Goal: Information Seeking & Learning: Learn about a topic

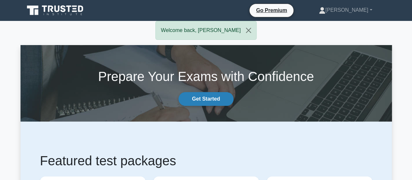
click at [209, 99] on link "Get Started" at bounding box center [206, 99] width 55 height 14
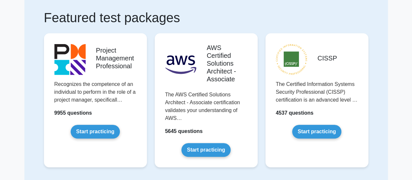
scroll to position [98, 0]
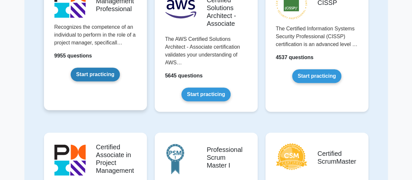
click at [100, 75] on link "Start practicing" at bounding box center [95, 74] width 49 height 14
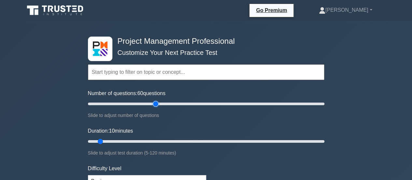
drag, startPoint x: 97, startPoint y: 104, endPoint x: 158, endPoint y: 105, distance: 60.6
type input "60"
click at [158, 105] on input "Number of questions: 60 questions" at bounding box center [206, 104] width 237 height 8
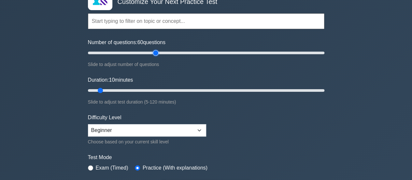
scroll to position [65, 0]
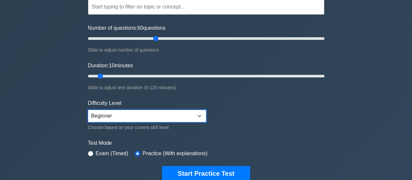
click at [108, 117] on select "Beginner Intermediate Expert" at bounding box center [147, 116] width 118 height 12
select select "intermediate"
click at [88, 110] on select "Beginner Intermediate Expert" at bounding box center [147, 116] width 118 height 12
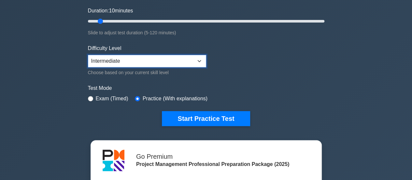
scroll to position [33, 0]
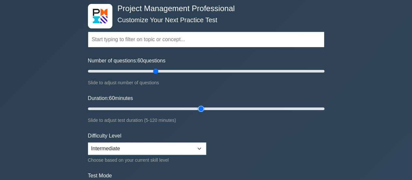
drag, startPoint x: 98, startPoint y: 108, endPoint x: 203, endPoint y: 110, distance: 104.6
type input "60"
click at [203, 110] on input "Duration: 60 minutes" at bounding box center [206, 109] width 237 height 8
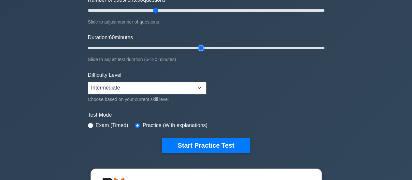
scroll to position [98, 0]
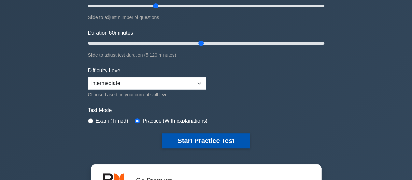
click at [210, 140] on button "Start Practice Test" at bounding box center [206, 140] width 88 height 15
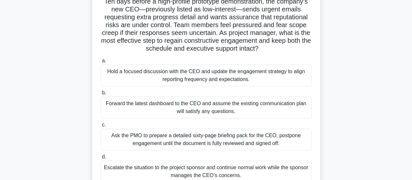
scroll to position [65, 0]
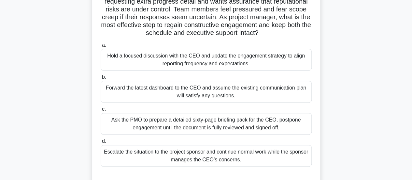
click at [209, 65] on div "Hold a focused discussion with the CEO and update the engagement strategy to al…" at bounding box center [206, 60] width 211 height 22
click at [101, 47] on input "a. Hold a focused discussion with the CEO and update the engagement strategy to…" at bounding box center [101, 45] width 0 height 4
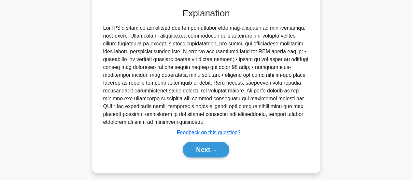
scroll to position [237, 0]
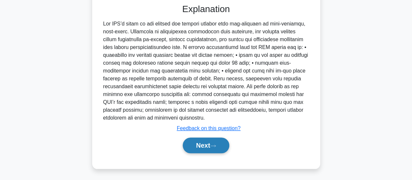
click at [209, 146] on button "Next" at bounding box center [206, 145] width 47 height 16
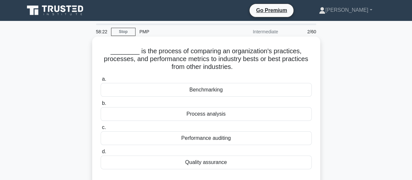
scroll to position [33, 0]
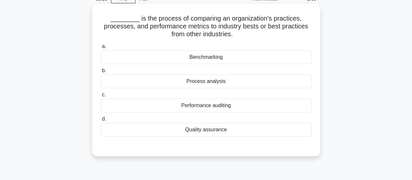
click at [227, 58] on div "Benchmarking" at bounding box center [206, 57] width 211 height 14
click at [101, 49] on input "a. Benchmarking" at bounding box center [101, 46] width 0 height 4
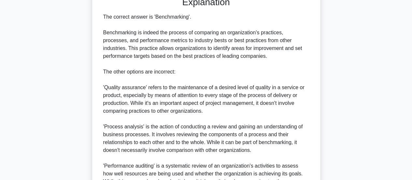
scroll to position [253, 0]
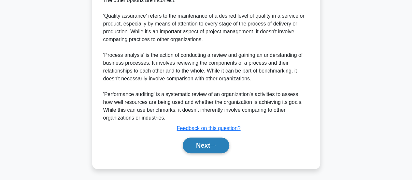
click at [209, 148] on button "Next" at bounding box center [206, 145] width 47 height 16
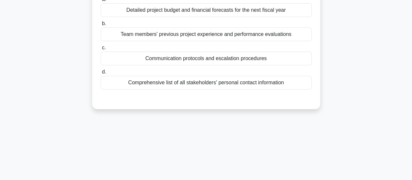
scroll to position [0, 0]
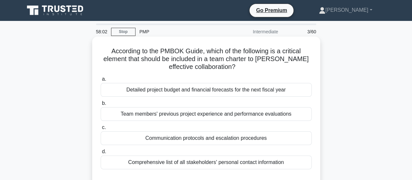
click at [226, 139] on div "Communication protocols and escalation procedures" at bounding box center [206, 138] width 211 height 14
click at [101, 129] on input "c. Communication protocols and escalation procedures" at bounding box center [101, 127] width 0 height 4
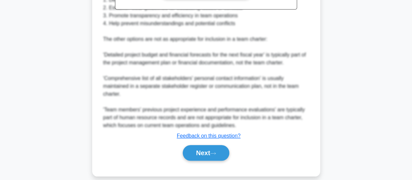
scroll to position [260, 0]
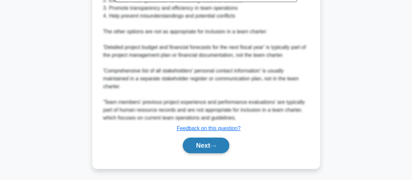
click at [211, 147] on button "Next" at bounding box center [206, 145] width 47 height 16
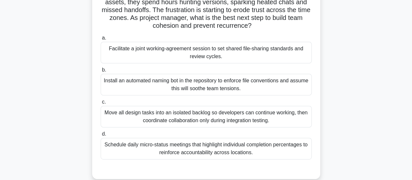
scroll to position [75, 0]
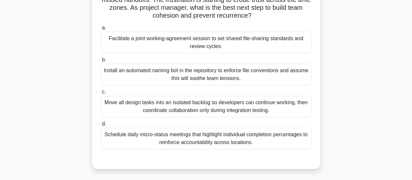
click at [269, 48] on div "Facilitate a joint working-agreement session to set shared file-sharing standar…" at bounding box center [206, 43] width 211 height 22
click at [101, 30] on input "a. Facilitate a joint working-agreement session to set shared file-sharing stan…" at bounding box center [101, 28] width 0 height 4
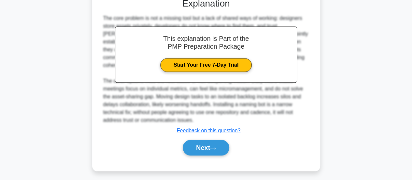
scroll to position [237, 0]
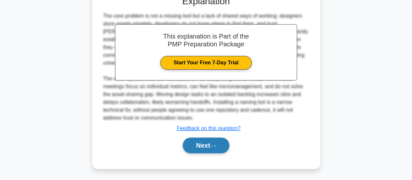
click at [222, 145] on button "Next" at bounding box center [206, 145] width 47 height 16
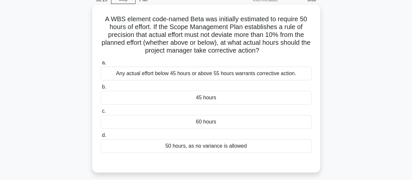
scroll to position [42, 0]
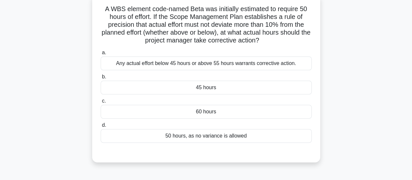
click at [265, 67] on div "Any actual effort below 45 hours or above 55 hours warrants corrective action." at bounding box center [206, 63] width 211 height 14
click at [101, 55] on input "a. Any actual effort below 45 hours or above 55 hours warrants corrective actio…" at bounding box center [101, 53] width 0 height 4
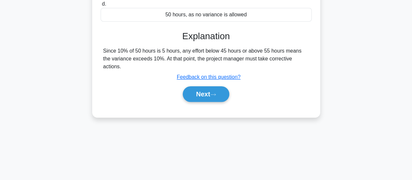
scroll to position [172, 0]
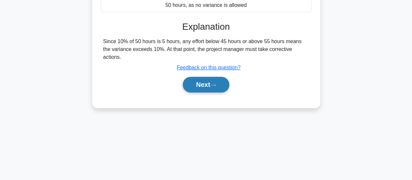
click at [206, 82] on button "Next" at bounding box center [206, 85] width 47 height 16
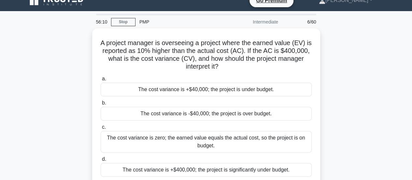
scroll to position [9, 0]
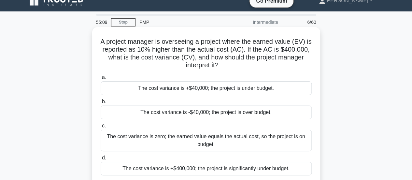
click at [224, 89] on div "The cost variance is +$40,000; the project is under budget." at bounding box center [206, 88] width 211 height 14
click at [101, 80] on input "a. The cost variance is +$40,000; the project is under budget." at bounding box center [101, 77] width 0 height 4
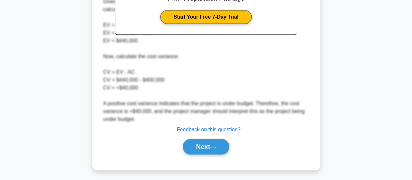
scroll to position [245, 0]
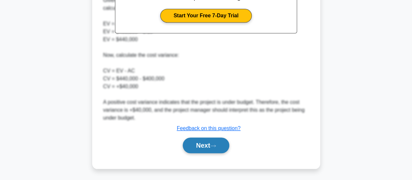
click at [207, 139] on button "Next" at bounding box center [206, 145] width 47 height 16
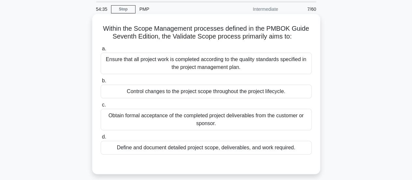
scroll to position [33, 0]
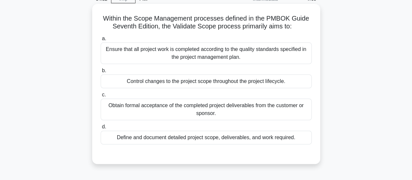
click at [206, 110] on div "Obtain formal acceptance of the completed project deliverables from the custome…" at bounding box center [206, 109] width 211 height 22
click at [101, 97] on input "c. Obtain formal acceptance of the completed project deliverables from the cust…" at bounding box center [101, 95] width 0 height 4
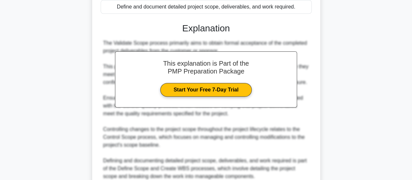
scroll to position [221, 0]
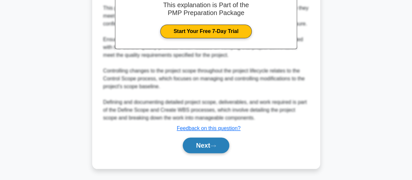
click at [202, 150] on button "Next" at bounding box center [206, 145] width 47 height 16
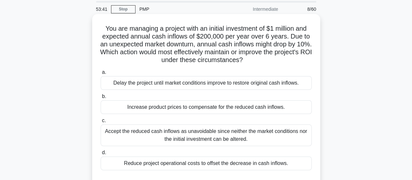
scroll to position [33, 0]
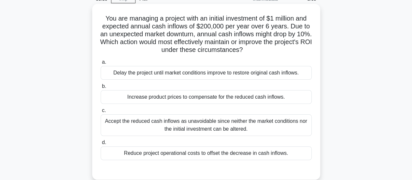
click at [206, 156] on div "Reduce project operational costs to offset the decrease in cash inflows." at bounding box center [206, 153] width 211 height 14
click at [101, 144] on input "d. Reduce project operational costs to offset the decrease in cash inflows." at bounding box center [101, 142] width 0 height 4
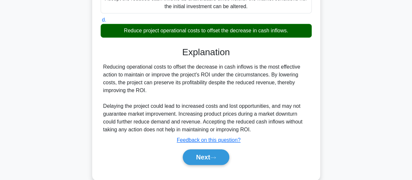
scroll to position [172, 0]
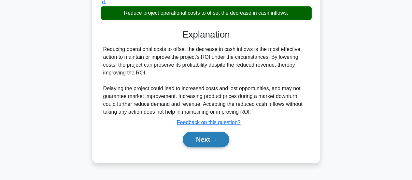
click at [215, 136] on button "Next" at bounding box center [206, 139] width 47 height 16
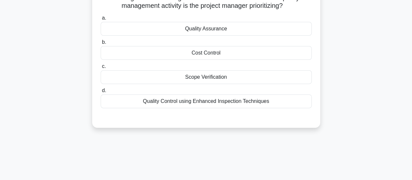
scroll to position [9, 0]
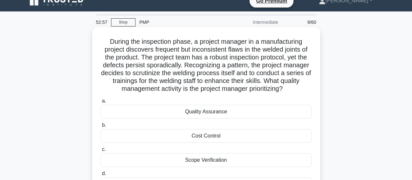
drag, startPoint x: 272, startPoint y: 80, endPoint x: 289, endPoint y: 90, distance: 19.6
click at [289, 90] on h5 "During the inspection phase, a project manager in a manufacturing project disco…" at bounding box center [206, 64] width 212 height 55
click at [287, 92] on icon ".spinner_0XTQ{transform-origin:center;animation:spinner_y6GP .75s linear infini…" at bounding box center [287, 89] width 8 height 8
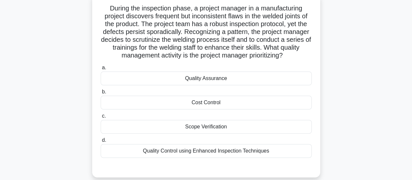
scroll to position [33, 0]
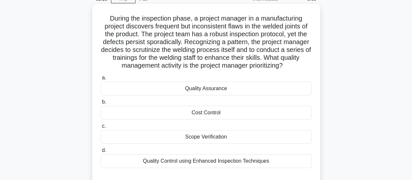
click at [215, 92] on div "Quality Assurance" at bounding box center [206, 88] width 211 height 14
click at [101, 80] on input "a. Quality Assurance" at bounding box center [101, 78] width 0 height 4
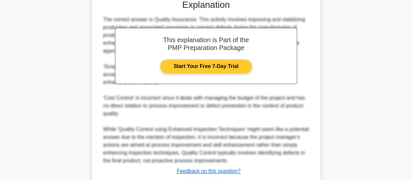
scroll to position [253, 0]
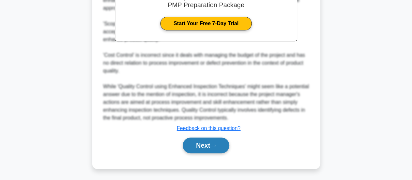
click at [209, 144] on button "Next" at bounding box center [206, 145] width 47 height 16
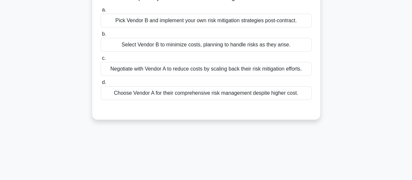
scroll to position [9, 0]
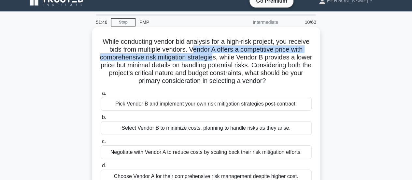
drag, startPoint x: 210, startPoint y: 51, endPoint x: 233, endPoint y: 60, distance: 24.5
click at [233, 60] on h5 "While conducting vendor bid analysis for a high-risk project, you receive bids …" at bounding box center [206, 61] width 212 height 48
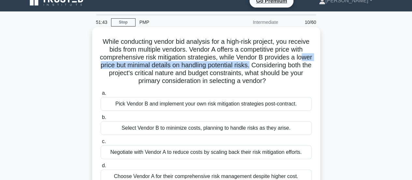
drag, startPoint x: 128, startPoint y: 66, endPoint x: 295, endPoint y: 68, distance: 166.9
click at [295, 68] on h5 "While conducting vendor bid analysis for a high-risk project, you receive bids …" at bounding box center [206, 61] width 212 height 48
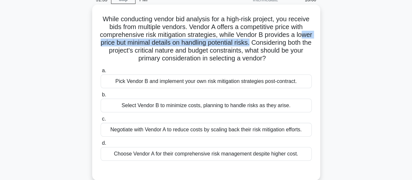
scroll to position [42, 0]
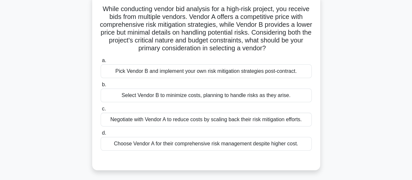
click at [246, 147] on div "Choose Vendor A for their comprehensive risk management despite higher cost." at bounding box center [206, 144] width 211 height 14
click at [101, 135] on input "d. Choose Vendor A for their comprehensive risk management despite higher cost." at bounding box center [101, 133] width 0 height 4
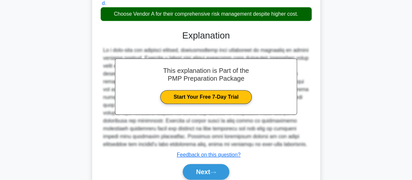
scroll to position [100, 0]
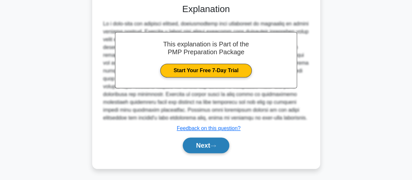
click at [214, 142] on button "Next" at bounding box center [206, 145] width 47 height 16
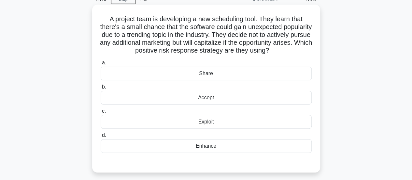
scroll to position [42, 0]
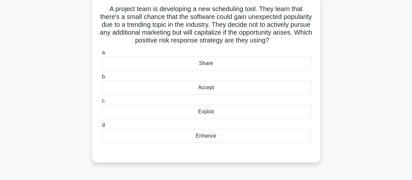
click at [211, 118] on div "Exploit" at bounding box center [206, 112] width 211 height 14
click at [101, 103] on input "c. Exploit" at bounding box center [101, 101] width 0 height 4
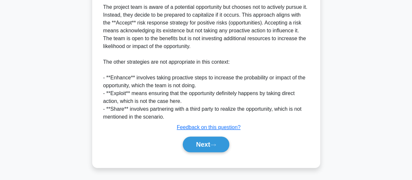
scroll to position [214, 0]
click at [217, 143] on button "Next" at bounding box center [206, 144] width 47 height 16
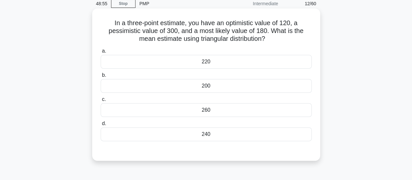
scroll to position [65, 0]
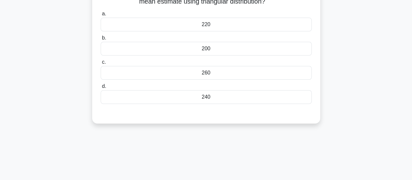
click at [227, 49] on div "200" at bounding box center [206, 49] width 211 height 14
click at [101, 40] on input "b. 200" at bounding box center [101, 38] width 0 height 4
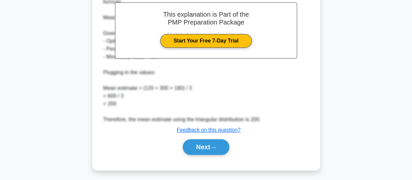
scroll to position [206, 0]
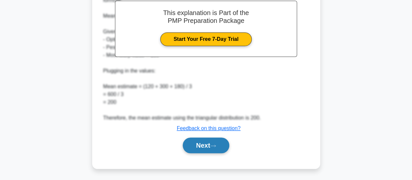
click at [219, 142] on button "Next" at bounding box center [206, 145] width 47 height 16
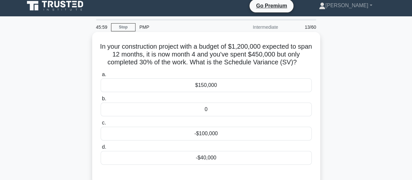
scroll to position [33, 0]
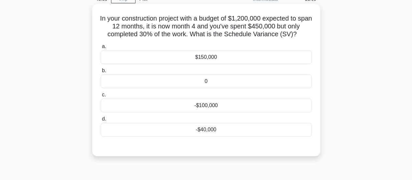
click at [215, 130] on div "-$40,000" at bounding box center [206, 130] width 211 height 14
click at [101, 121] on input "d. -$40,000" at bounding box center [101, 119] width 0 height 4
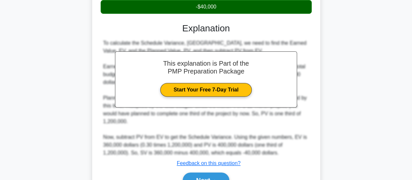
scroll to position [190, 0]
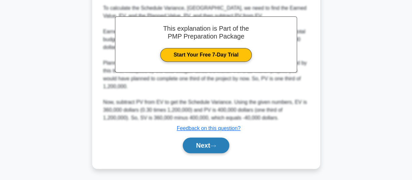
click at [202, 145] on button "Next" at bounding box center [206, 145] width 47 height 16
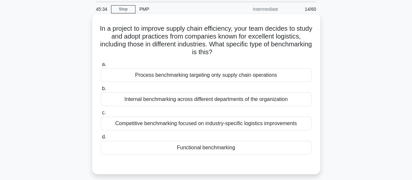
scroll to position [33, 0]
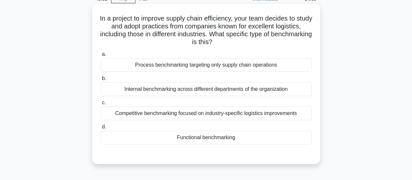
click at [211, 116] on div "Competitive benchmarking focused on industry-specific logistics improvements" at bounding box center [206, 113] width 211 height 14
click at [101, 105] on input "c. Competitive benchmarking focused on industry-specific logistics improvements" at bounding box center [101, 102] width 0 height 4
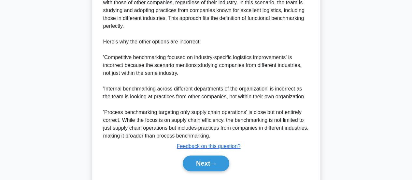
scroll to position [246, 0]
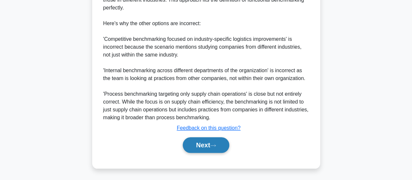
click at [216, 144] on icon at bounding box center [213, 145] width 6 height 4
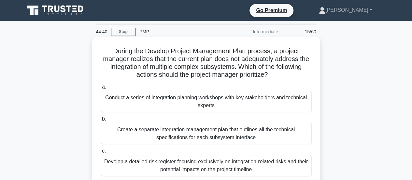
scroll to position [0, 0]
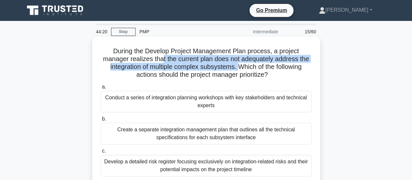
drag, startPoint x: 160, startPoint y: 61, endPoint x: 239, endPoint y: 69, distance: 79.0
click at [239, 69] on h5 "During the Develop Project Management Plan process, a project manager realizes …" at bounding box center [206, 63] width 212 height 32
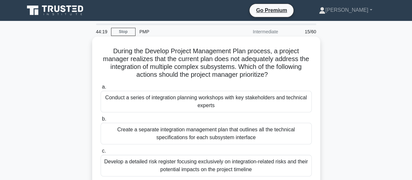
click at [176, 76] on h5 "During the Develop Project Management Plan process, a project manager realizes …" at bounding box center [206, 63] width 212 height 32
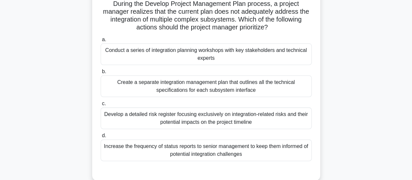
scroll to position [33, 0]
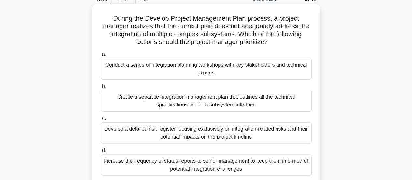
click at [180, 97] on div "Create a separate integration management plan that outlines all the technical s…" at bounding box center [206, 101] width 211 height 22
click at [101, 88] on input "b. Create a separate integration management plan that outlines all the technica…" at bounding box center [101, 86] width 0 height 4
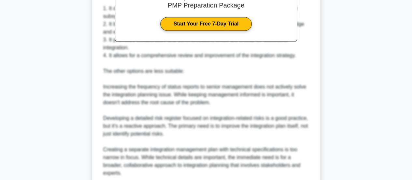
scroll to position [340, 0]
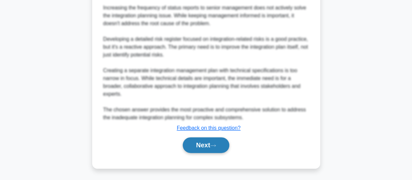
click at [207, 144] on button "Next" at bounding box center [206, 145] width 47 height 16
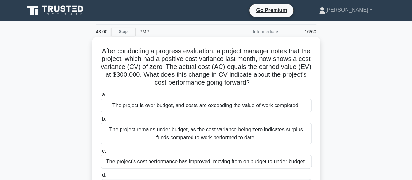
scroll to position [33, 0]
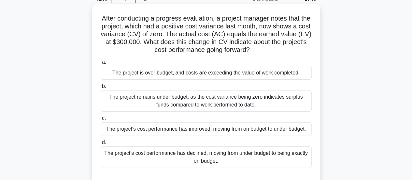
click at [202, 75] on div "The project is over budget, and costs are exceeding the value of work completed." at bounding box center [206, 73] width 211 height 14
click at [101, 64] on input "a. The project is over budget, and costs are exceeding the value of work comple…" at bounding box center [101, 62] width 0 height 4
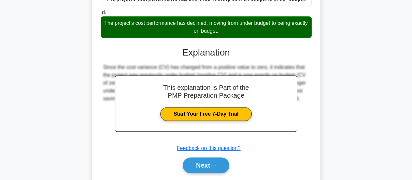
scroll to position [183, 0]
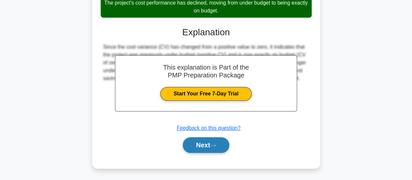
click at [217, 140] on button "Next" at bounding box center [206, 145] width 47 height 16
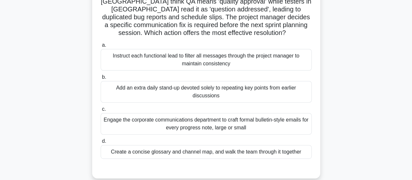
scroll to position [98, 0]
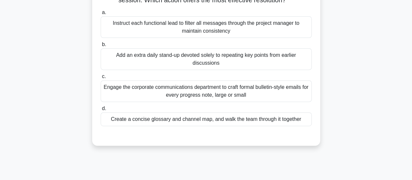
click at [226, 123] on div "Create a concise glossary and channel map, and walk the team through it together" at bounding box center [206, 119] width 211 height 14
click at [101, 110] on input "d. Create a concise glossary and channel map, and walk the team through it toge…" at bounding box center [101, 108] width 0 height 4
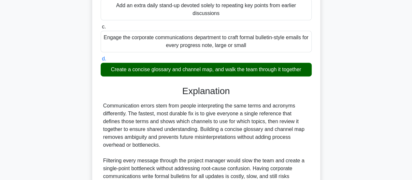
scroll to position [229, 0]
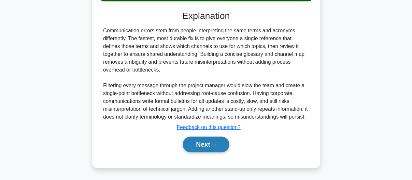
click at [209, 146] on button "Next" at bounding box center [206, 144] width 47 height 16
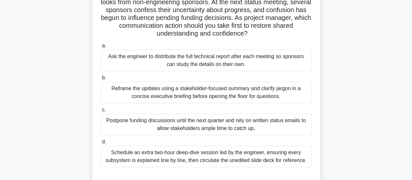
scroll to position [75, 0]
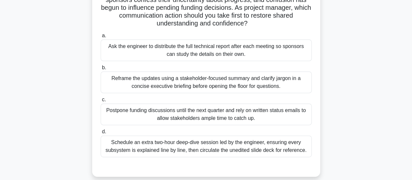
click at [252, 153] on div "Schedule an extra two-hour deep-dive session led by the engineer, ensuring ever…" at bounding box center [206, 146] width 211 height 22
click at [101, 134] on input "d. Schedule an extra two-hour deep-dive session led by the engineer, ensuring e…" at bounding box center [101, 131] width 0 height 4
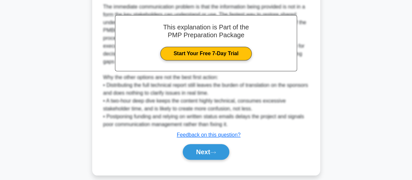
scroll to position [269, 0]
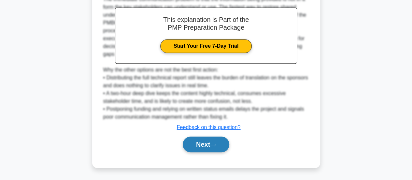
click at [207, 144] on button "Next" at bounding box center [206, 144] width 47 height 16
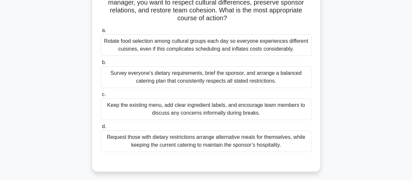
scroll to position [98, 0]
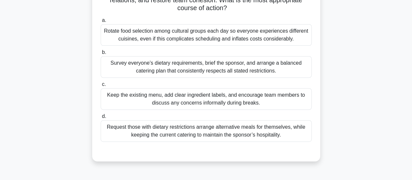
click at [175, 72] on div "Survey everyone’s dietary requirements, brief the sponsor, and arrange a balanc…" at bounding box center [206, 67] width 211 height 22
click at [101, 54] on input "b. Survey everyone’s dietary requirements, brief the sponsor, and arrange a bal…" at bounding box center [101, 52] width 0 height 4
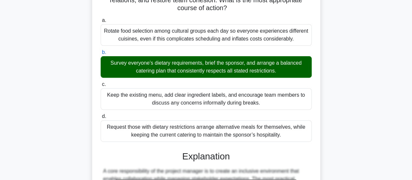
scroll to position [260, 0]
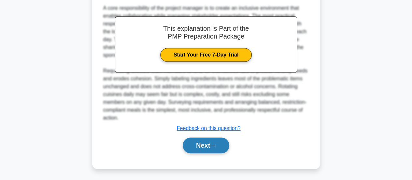
click at [213, 141] on button "Next" at bounding box center [206, 145] width 47 height 16
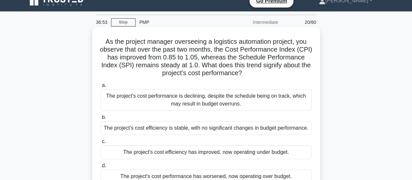
scroll to position [42, 0]
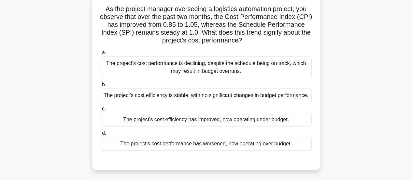
click at [210, 119] on div "The project's cost efficiency has improved, now operating under budget." at bounding box center [206, 119] width 211 height 14
click at [101, 111] on input "c. The project's cost efficiency has improved, now operating under budget." at bounding box center [101, 109] width 0 height 4
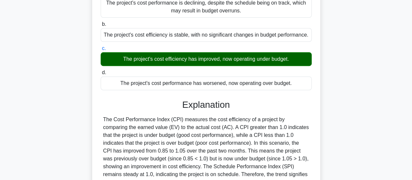
scroll to position [172, 0]
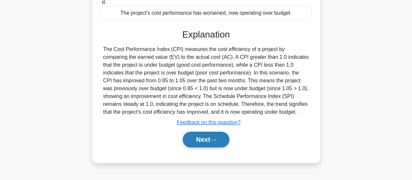
click at [211, 139] on button "Next" at bounding box center [206, 139] width 47 height 16
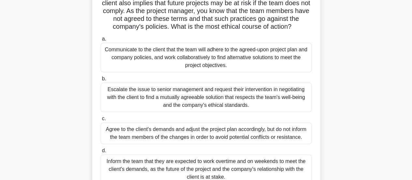
scroll to position [98, 0]
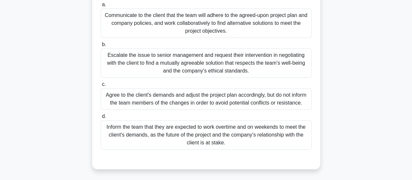
click at [200, 62] on div "Escalate the issue to senior management and request their intervention in negot…" at bounding box center [206, 62] width 211 height 29
click at [101, 47] on input "b. Escalate the issue to senior management and request their intervention in ne…" at bounding box center [101, 44] width 0 height 4
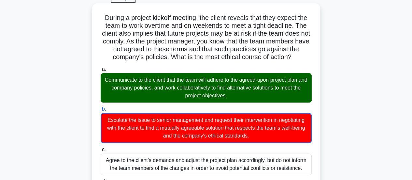
scroll to position [33, 0]
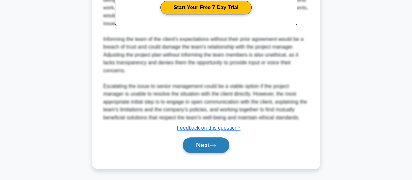
click at [211, 142] on button "Next" at bounding box center [206, 145] width 47 height 16
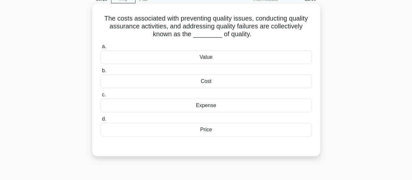
click at [209, 82] on div "Cost" at bounding box center [206, 81] width 211 height 14
click at [101, 73] on input "b. Cost" at bounding box center [101, 70] width 0 height 4
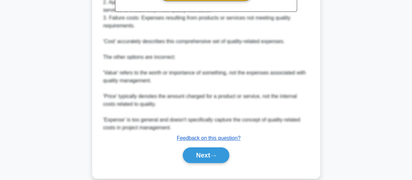
scroll to position [260, 0]
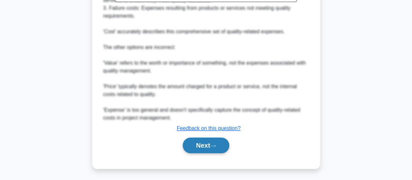
click at [205, 147] on button "Next" at bounding box center [206, 145] width 47 height 16
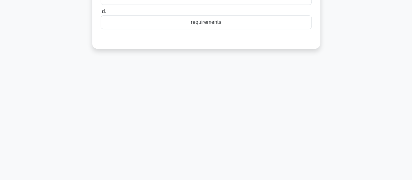
scroll to position [9, 0]
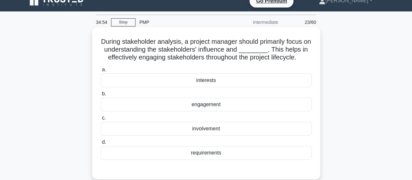
click at [209, 82] on div "interests" at bounding box center [206, 80] width 211 height 14
click at [101, 72] on input "a. interests" at bounding box center [101, 69] width 0 height 4
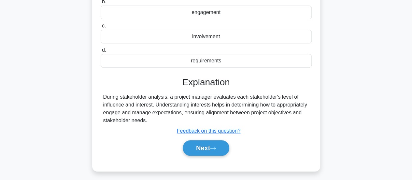
scroll to position [172, 0]
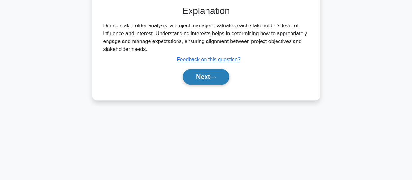
click at [215, 76] on icon at bounding box center [213, 77] width 5 height 2
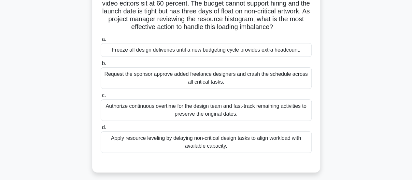
scroll to position [75, 0]
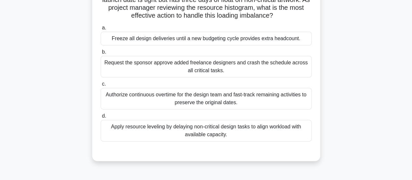
click at [236, 132] on div "Apply resource leveling by delaying non-critical design tasks to align workload…" at bounding box center [206, 131] width 211 height 22
click at [101, 118] on input "d. Apply resource leveling by delaying non-critical design tasks to align workl…" at bounding box center [101, 116] width 0 height 4
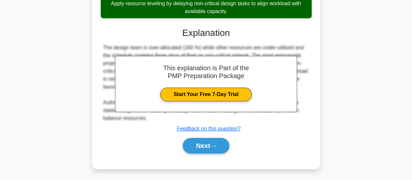
scroll to position [198, 0]
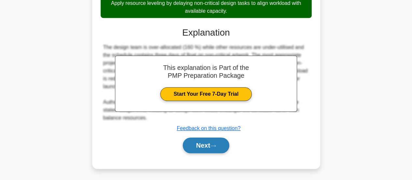
click at [201, 150] on button "Next" at bounding box center [206, 145] width 47 height 16
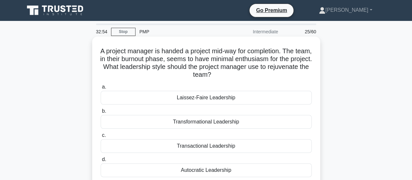
scroll to position [33, 0]
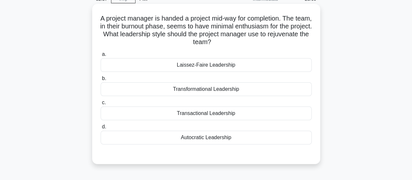
click at [197, 111] on div "Transactional Leadership" at bounding box center [206, 113] width 211 height 14
click at [101, 105] on input "c. Transactional Leadership" at bounding box center [101, 102] width 0 height 4
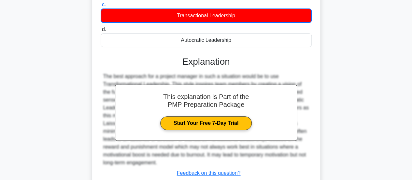
scroll to position [175, 0]
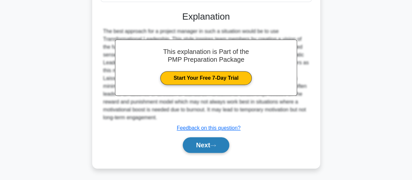
click at [198, 139] on button "Next" at bounding box center [206, 145] width 47 height 16
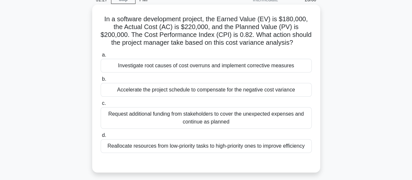
scroll to position [42, 0]
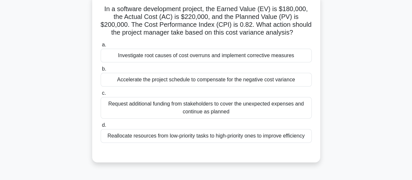
click at [208, 55] on div "Investigate root causes of cost overruns and implement corrective measures" at bounding box center [206, 56] width 211 height 14
click at [101, 47] on input "a. Investigate root causes of cost overruns and implement corrective measures" at bounding box center [101, 45] width 0 height 4
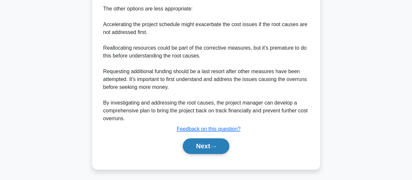
scroll to position [339, 0]
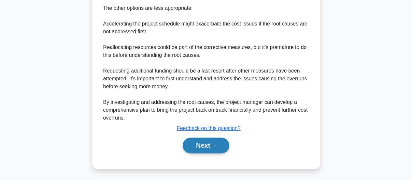
click at [195, 138] on button "Next" at bounding box center [206, 145] width 47 height 16
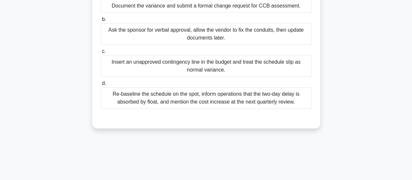
scroll to position [75, 0]
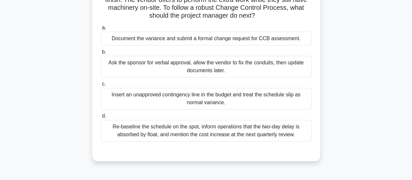
click at [218, 41] on div "Document the variance and submit a formal change request for CCB assessment." at bounding box center [206, 39] width 211 height 14
click at [101, 30] on input "a. Document the variance and submit a formal change request for CCB assessment." at bounding box center [101, 28] width 0 height 4
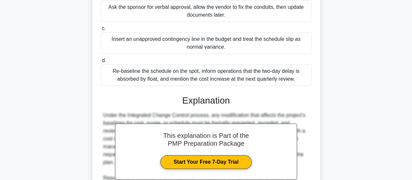
scroll to position [205, 0]
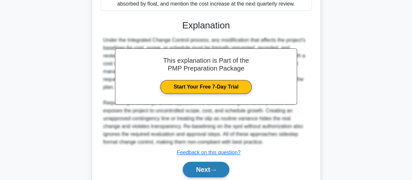
click at [209, 169] on button "Next" at bounding box center [206, 169] width 47 height 16
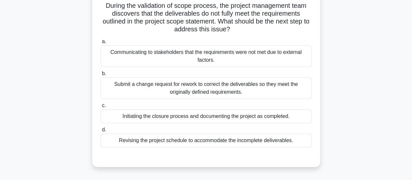
scroll to position [65, 0]
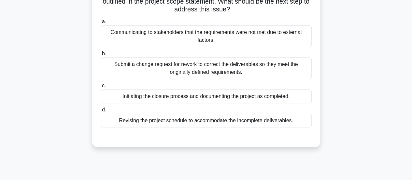
click at [209, 70] on div "Submit a change request for rework to correct the deliverables so they meet the…" at bounding box center [206, 68] width 211 height 22
click at [101, 56] on input "b. Submit a change request for rework to correct the deliverables so they meet …" at bounding box center [101, 53] width 0 height 4
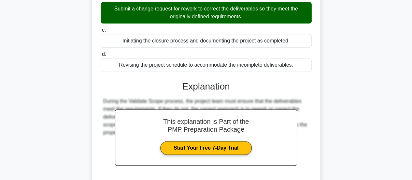
scroll to position [174, 0]
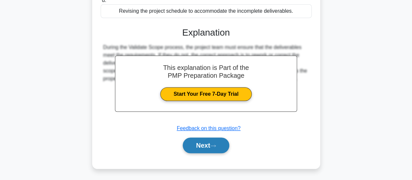
click at [210, 146] on button "Next" at bounding box center [206, 145] width 47 height 16
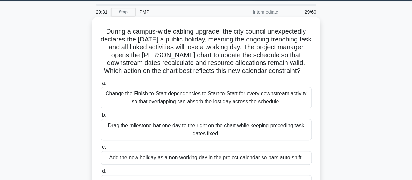
scroll to position [9, 0]
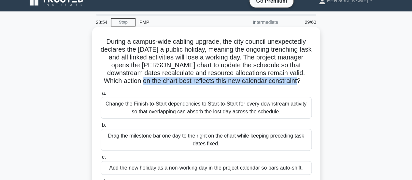
drag, startPoint x: 144, startPoint y: 80, endPoint x: 301, endPoint y: 82, distance: 157.4
click at [301, 82] on h5 "During a campus-wide cabling upgrade, the city council unexpectedly declares th…" at bounding box center [206, 61] width 212 height 48
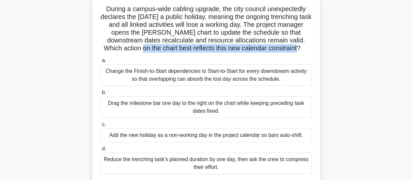
scroll to position [75, 0]
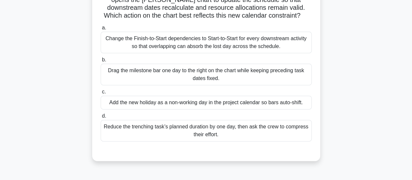
click at [287, 75] on div "Drag the milestone bar one day to the right on the chart while keeping precedin…" at bounding box center [206, 75] width 211 height 22
click at [101, 62] on input "b. Drag the milestone bar one day to the right on the chart while keeping prece…" at bounding box center [101, 60] width 0 height 4
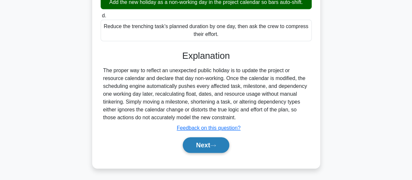
click at [214, 143] on icon at bounding box center [213, 145] width 6 height 4
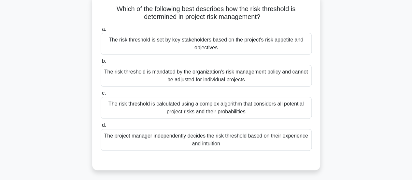
scroll to position [9, 0]
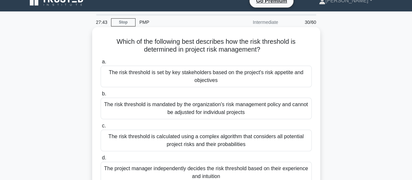
click at [291, 78] on div "The risk threshold is set by key stakeholders based on the project's risk appet…" at bounding box center [206, 77] width 211 height 22
click at [101, 64] on input "a. The risk threshold is set by key stakeholders based on the project's risk ap…" at bounding box center [101, 62] width 0 height 4
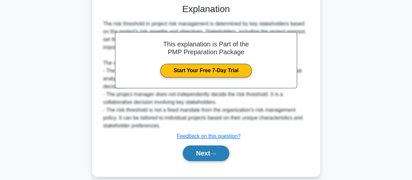
click at [224, 145] on button "Next" at bounding box center [206, 153] width 47 height 16
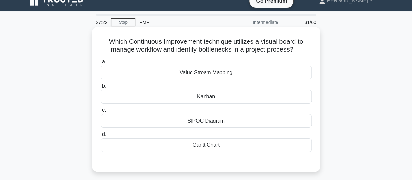
click at [215, 94] on div "Kanban" at bounding box center [206, 97] width 211 height 14
click at [101, 88] on input "b. Kanban" at bounding box center [101, 86] width 0 height 4
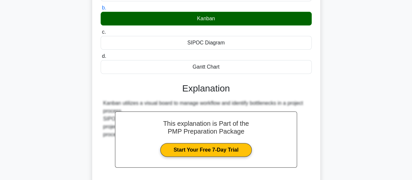
scroll to position [172, 0]
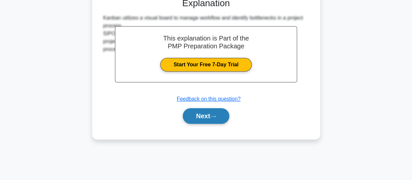
click at [212, 116] on button "Next" at bounding box center [206, 116] width 47 height 16
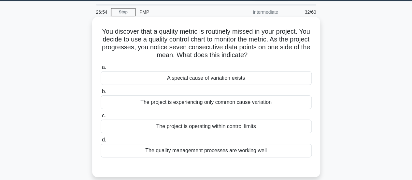
scroll to position [9, 0]
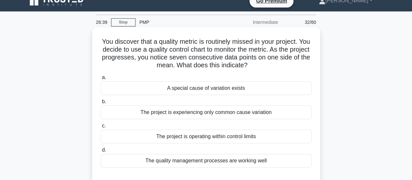
click at [205, 84] on div "A special cause of variation exists" at bounding box center [206, 88] width 211 height 14
click at [101, 80] on input "a. A special cause of variation exists" at bounding box center [101, 77] width 0 height 4
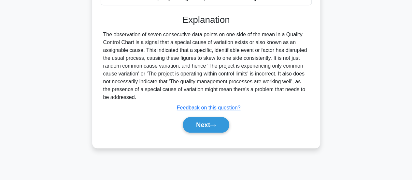
scroll to position [172, 0]
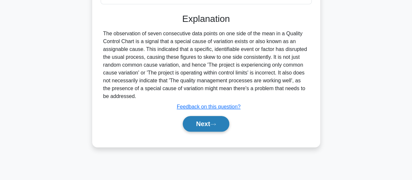
click at [204, 123] on button "Next" at bounding box center [206, 124] width 47 height 16
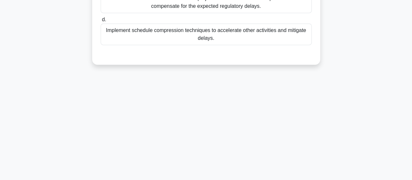
scroll to position [9, 0]
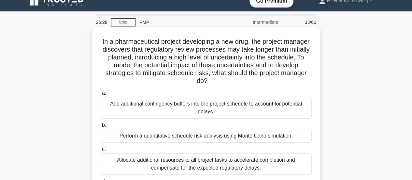
drag, startPoint x: 135, startPoint y: 66, endPoint x: 237, endPoint y: 80, distance: 102.6
click at [237, 80] on h5 "In a pharmaceutical project developing a new drug, the project manager discover…" at bounding box center [206, 61] width 212 height 48
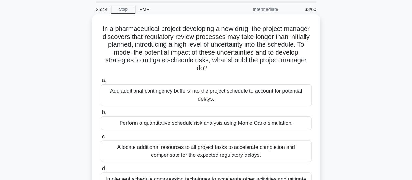
scroll to position [33, 0]
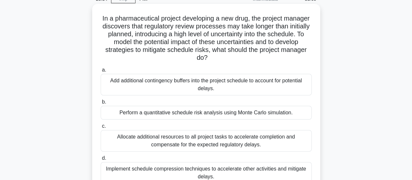
click at [241, 119] on div "a. Add additional contingency buffers into the project schedule to account for …" at bounding box center [206, 125] width 219 height 120
click at [244, 111] on div "Perform a quantitative schedule risk analysis using Monte Carlo simulation." at bounding box center [206, 113] width 211 height 14
click at [101, 104] on input "b. Perform a quantitative schedule risk analysis using Monte Carlo simulation." at bounding box center [101, 102] width 0 height 4
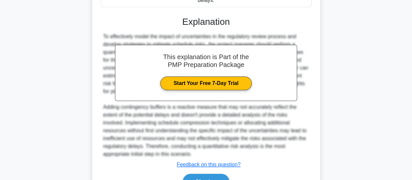
scroll to position [245, 0]
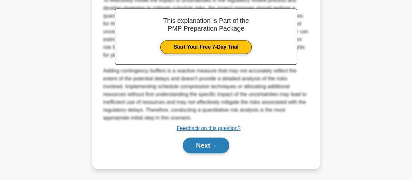
click at [218, 143] on button "Next" at bounding box center [206, 145] width 47 height 16
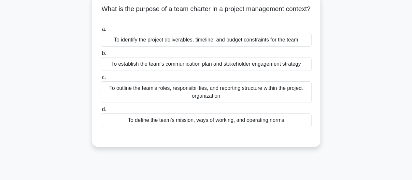
scroll to position [9, 0]
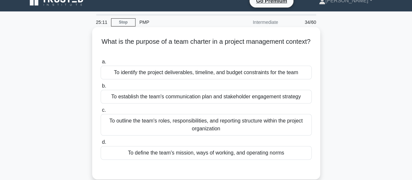
click at [223, 154] on div "To define the team's mission, ways of working, and operating norms" at bounding box center [206, 153] width 211 height 14
click at [101, 144] on input "d. To define the team's mission, ways of working, and operating norms" at bounding box center [101, 142] width 0 height 4
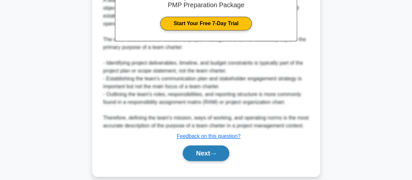
click at [222, 148] on button "Next" at bounding box center [206, 153] width 47 height 16
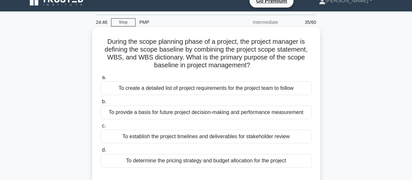
click at [226, 88] on div "To create a detailed list of project requirements for the project team to follow" at bounding box center [206, 88] width 211 height 14
click at [101, 80] on input "a. To create a detailed list of project requirements for the project team to fo…" at bounding box center [101, 77] width 0 height 4
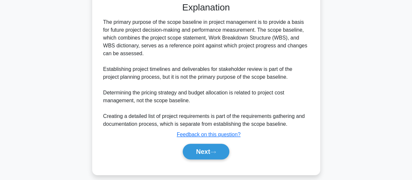
scroll to position [191, 0]
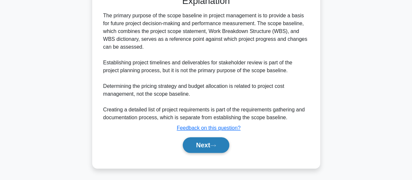
click at [216, 143] on button "Next" at bounding box center [206, 145] width 47 height 16
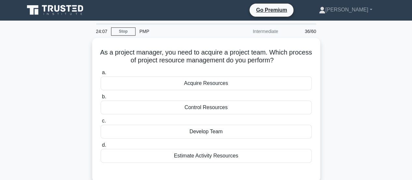
scroll to position [0, 0]
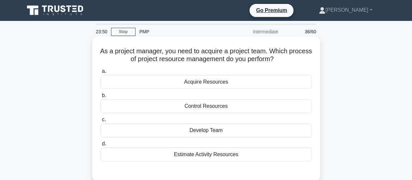
click at [223, 85] on div "Acquire Resources" at bounding box center [206, 82] width 211 height 14
click at [101, 73] on input "a. Acquire Resources" at bounding box center [101, 71] width 0 height 4
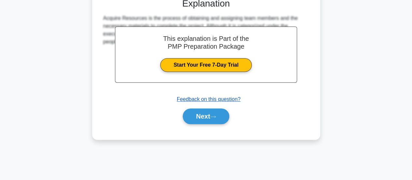
scroll to position [172, 0]
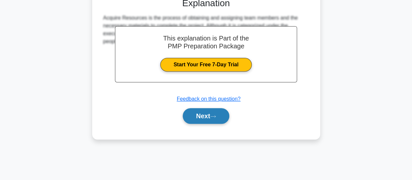
click at [218, 111] on button "Next" at bounding box center [206, 116] width 47 height 16
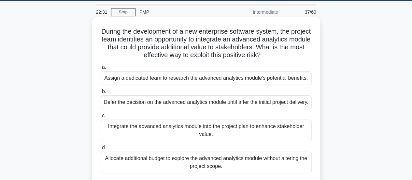
scroll to position [9, 0]
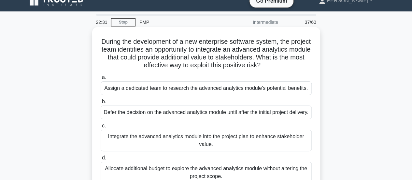
click at [253, 88] on div "Assign a dedicated team to research the advanced analytics module's potential b…" at bounding box center [206, 88] width 211 height 14
click at [101, 80] on input "a. Assign a dedicated team to research the advanced analytics module's potentia…" at bounding box center [101, 77] width 0 height 4
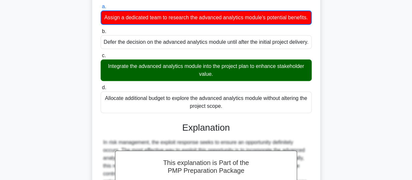
scroll to position [191, 0]
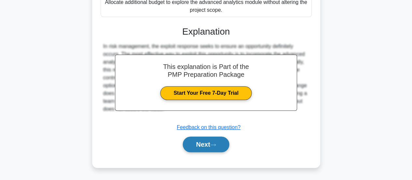
click at [214, 148] on button "Next" at bounding box center [206, 144] width 47 height 16
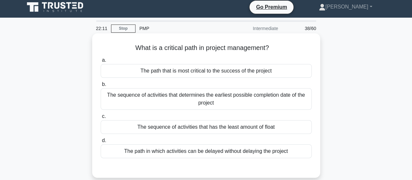
scroll to position [0, 0]
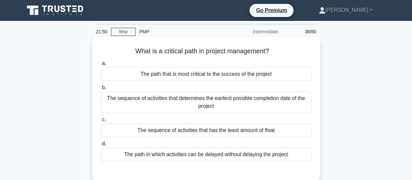
click at [259, 157] on div "The path in which activities can be delayed without delaying the project" at bounding box center [206, 154] width 211 height 14
click at [101, 146] on input "d. The path in which activities can be delayed without delaying the project" at bounding box center [101, 143] width 0 height 4
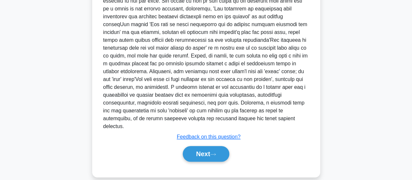
scroll to position [207, 0]
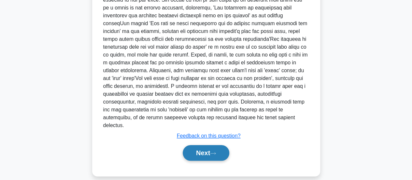
click at [216, 152] on icon at bounding box center [213, 153] width 5 height 2
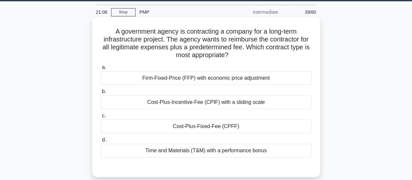
scroll to position [9, 0]
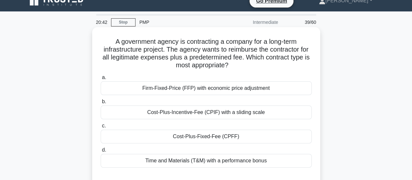
click at [221, 137] on div "Cost-Plus-Fixed-Fee (CPFF)" at bounding box center [206, 136] width 211 height 14
click at [101, 128] on input "c. Cost-Plus-Fixed-Fee (CPFF)" at bounding box center [101, 126] width 0 height 4
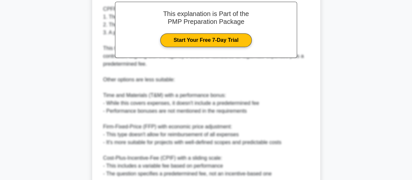
scroll to position [292, 0]
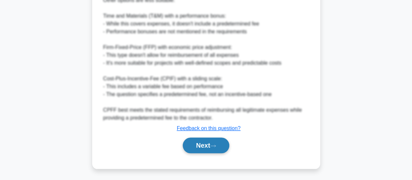
click at [216, 140] on button "Next" at bounding box center [206, 145] width 47 height 16
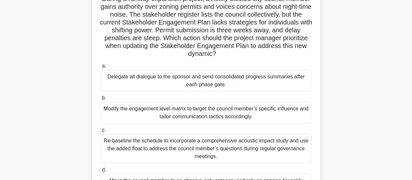
scroll to position [42, 0]
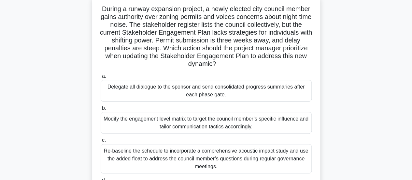
click at [198, 128] on div "Modify the engagement level matrix to target the council member’s specific infl…" at bounding box center [206, 123] width 211 height 22
click at [101, 110] on input "b. Modify the engagement level matrix to target the council member’s specific i…" at bounding box center [101, 108] width 0 height 4
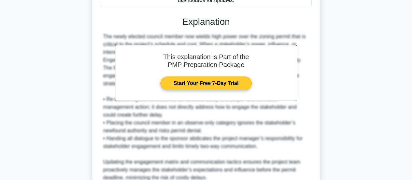
scroll to position [300, 0]
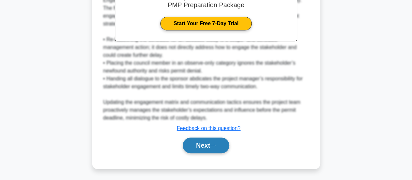
click at [204, 144] on button "Next" at bounding box center [206, 145] width 47 height 16
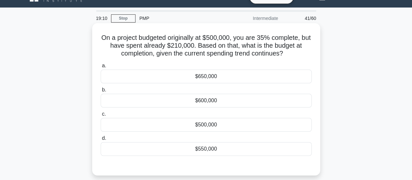
scroll to position [9, 0]
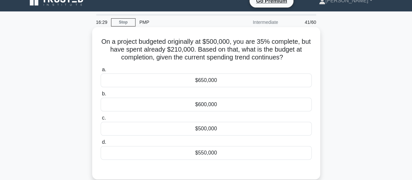
click at [228, 82] on div "$650,000" at bounding box center [206, 80] width 211 height 14
click at [101, 72] on input "a. $650,000" at bounding box center [101, 69] width 0 height 4
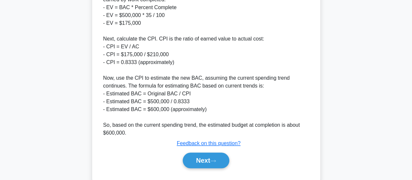
scroll to position [293, 0]
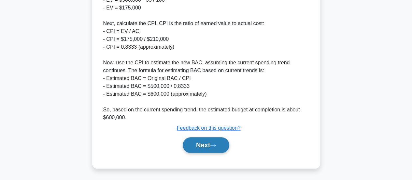
click at [201, 147] on button "Next" at bounding box center [206, 145] width 47 height 16
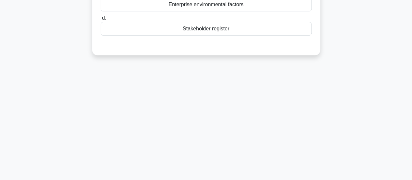
scroll to position [0, 0]
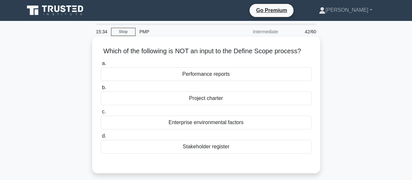
click at [201, 148] on div "Stakeholder register" at bounding box center [206, 146] width 211 height 14
click at [101, 138] on input "d. Stakeholder register" at bounding box center [101, 136] width 0 height 4
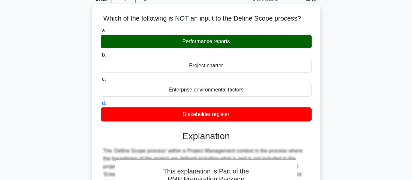
scroll to position [163, 0]
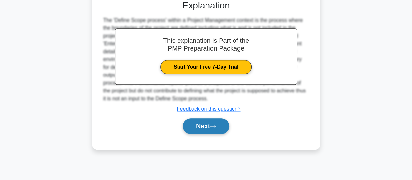
click at [202, 127] on button "Next" at bounding box center [206, 126] width 47 height 16
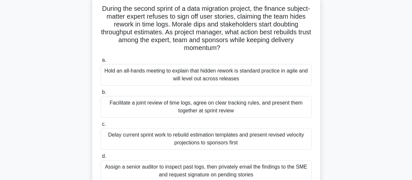
scroll to position [33, 0]
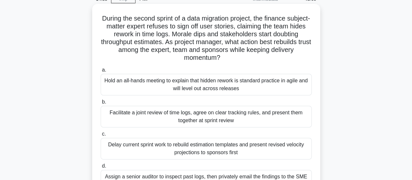
click at [210, 120] on div "Facilitate a joint review of time logs, agree on clear tracking rules, and pres…" at bounding box center [206, 117] width 211 height 22
click at [101, 104] on input "b. Facilitate a joint review of time logs, agree on clear tracking rules, and p…" at bounding box center [101, 102] width 0 height 4
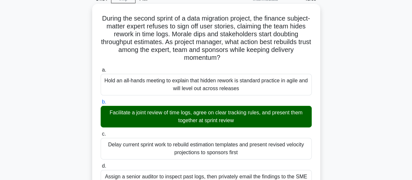
scroll to position [163, 0]
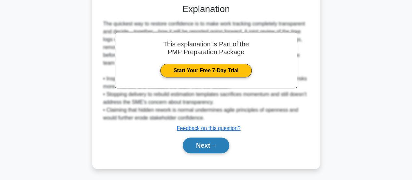
click at [218, 147] on button "Next" at bounding box center [206, 145] width 47 height 16
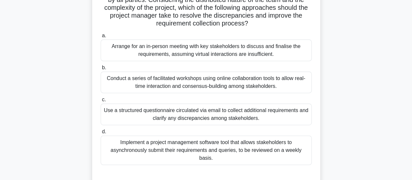
scroll to position [107, 0]
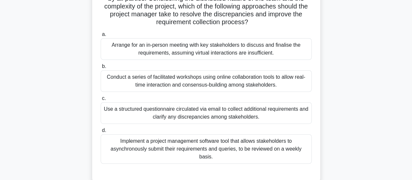
click at [239, 85] on div "Conduct a series of facilitated workshops using online collaboration tools to a…" at bounding box center [206, 81] width 211 height 22
click at [101, 68] on input "b. Conduct a series of facilitated workshops using online collaboration tools t…" at bounding box center [101, 66] width 0 height 4
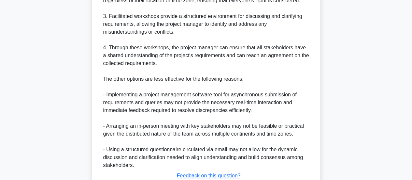
scroll to position [401, 0]
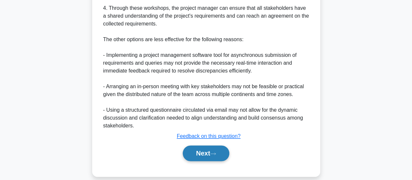
click at [216, 152] on icon at bounding box center [213, 154] width 6 height 4
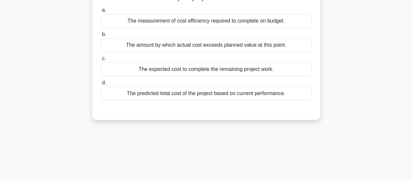
scroll to position [9, 0]
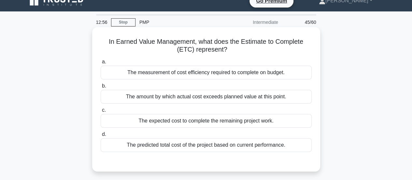
click at [217, 124] on div "The expected cost to complete the remaining project work." at bounding box center [206, 121] width 211 height 14
click at [101, 112] on input "c. The expected cost to complete the remaining project work." at bounding box center [101, 110] width 0 height 4
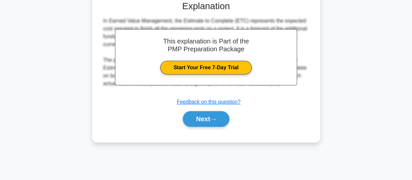
scroll to position [172, 0]
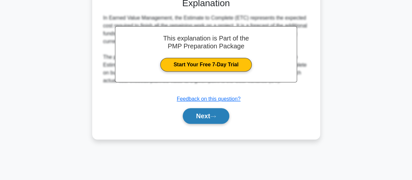
click at [217, 118] on button "Next" at bounding box center [206, 116] width 47 height 16
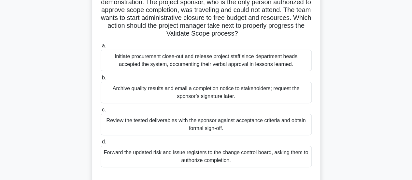
scroll to position [75, 0]
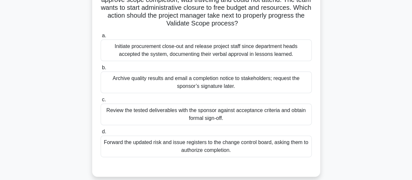
click at [237, 120] on div "Review the tested deliverables with the sponsor against acceptance criteria and…" at bounding box center [206, 114] width 211 height 22
click at [101, 102] on input "c. Review the tested deliverables with the sponsor against acceptance criteria …" at bounding box center [101, 99] width 0 height 4
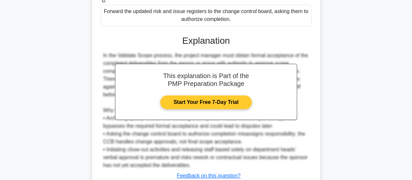
scroll to position [253, 0]
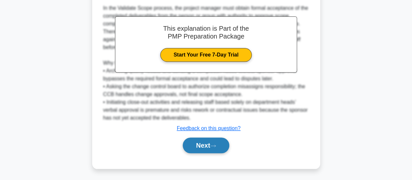
click at [208, 141] on button "Next" at bounding box center [206, 145] width 47 height 16
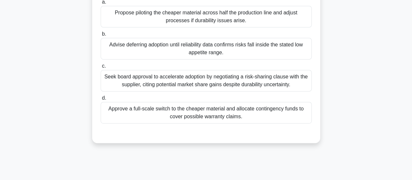
scroll to position [107, 0]
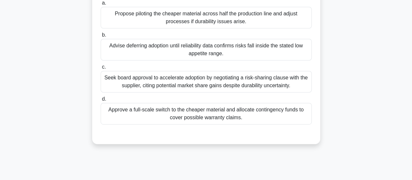
click at [194, 86] on div "Seek board approval to accelerate adoption by negotiating a risk-sharing clause…" at bounding box center [206, 82] width 211 height 22
click at [101, 69] on input "c. Seek board approval to accelerate adoption by negotiating a risk-sharing cla…" at bounding box center [101, 67] width 0 height 4
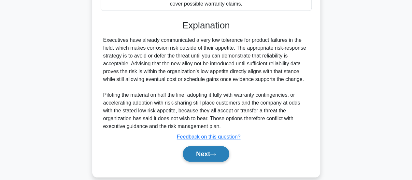
scroll to position [230, 0]
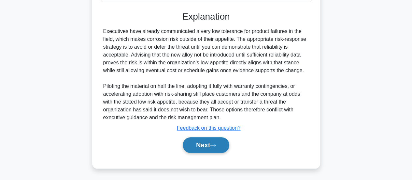
click at [215, 142] on button "Next" at bounding box center [206, 145] width 47 height 16
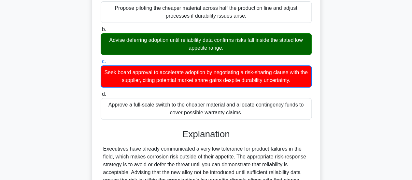
scroll to position [198, 0]
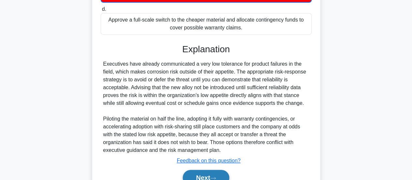
click at [212, 173] on button "Next" at bounding box center [206, 177] width 47 height 16
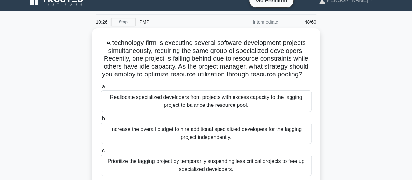
scroll to position [0, 0]
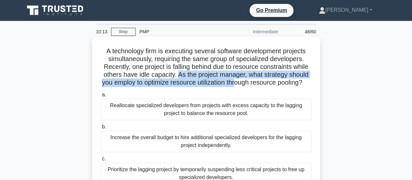
drag, startPoint x: 178, startPoint y: 77, endPoint x: 241, endPoint y: 85, distance: 63.8
click at [241, 85] on h5 "A technology firm is executing several software development projects simultaneo…" at bounding box center [206, 67] width 212 height 40
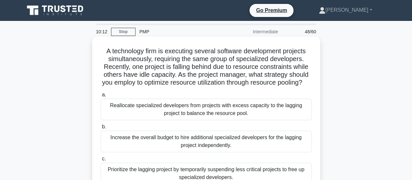
click at [260, 85] on h5 "A technology firm is executing several software development projects simultaneo…" at bounding box center [206, 67] width 212 height 40
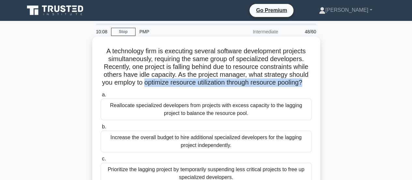
drag, startPoint x: 147, startPoint y: 85, endPoint x: 310, endPoint y: 83, distance: 163.6
click at [310, 83] on h5 "A technology firm is executing several software development projects simultaneo…" at bounding box center [206, 67] width 212 height 40
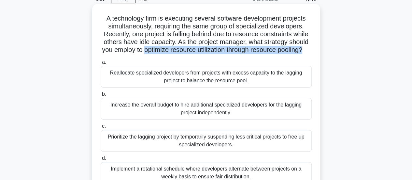
scroll to position [65, 0]
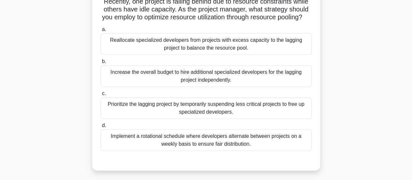
click at [211, 55] on div "Reallocate specialized developers from projects with excess capacity to the lag…" at bounding box center [206, 44] width 211 height 22
click at [101, 32] on input "a. Reallocate specialized developers from projects with excess capacity to the …" at bounding box center [101, 29] width 0 height 4
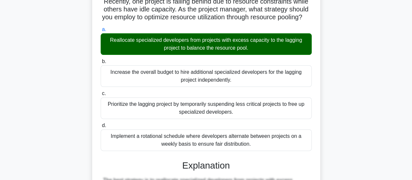
scroll to position [206, 0]
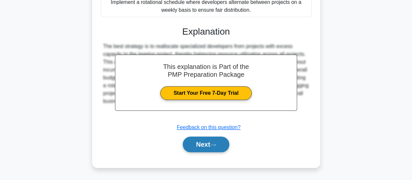
click at [202, 147] on button "Next" at bounding box center [206, 144] width 47 height 16
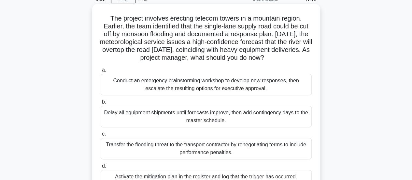
scroll to position [98, 0]
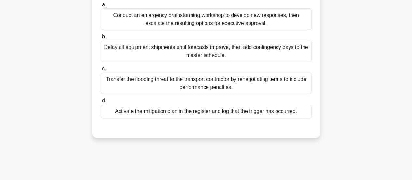
click at [192, 113] on div "Activate the mitigation plan in the register and log that the trigger has occur…" at bounding box center [206, 111] width 211 height 14
click at [101, 103] on input "d. Activate the mitigation plan in the register and log that the trigger has oc…" at bounding box center [101, 100] width 0 height 4
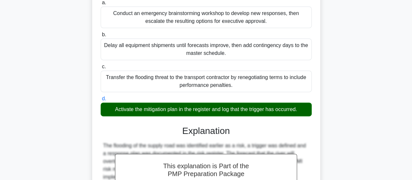
scroll to position [228, 0]
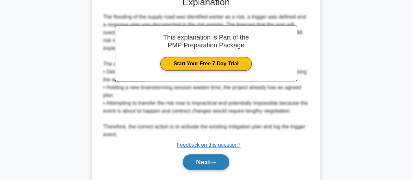
click at [196, 166] on button "Next" at bounding box center [206, 162] width 47 height 16
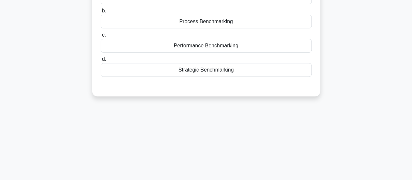
scroll to position [9, 0]
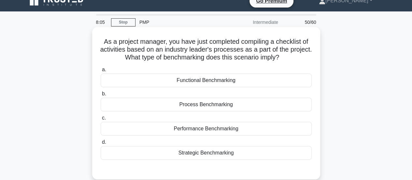
click at [213, 105] on div "Process Benchmarking" at bounding box center [206, 104] width 211 height 14
click at [101, 96] on input "b. Process Benchmarking" at bounding box center [101, 94] width 0 height 4
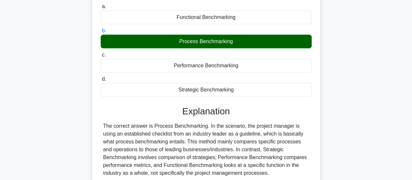
scroll to position [172, 0]
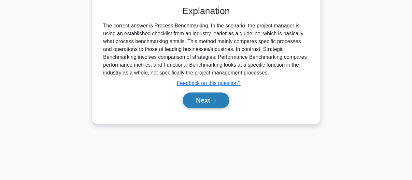
click at [211, 100] on button "Next" at bounding box center [206, 100] width 47 height 16
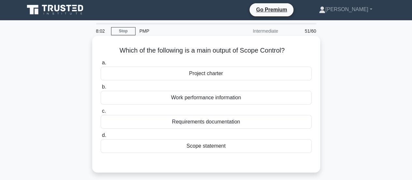
scroll to position [0, 0]
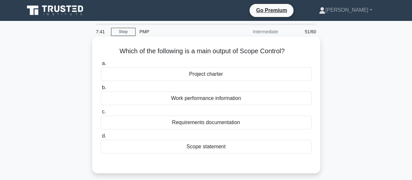
click at [224, 97] on div "Work performance information" at bounding box center [206, 98] width 211 height 14
click at [101, 90] on input "b. Work performance information" at bounding box center [101, 87] width 0 height 4
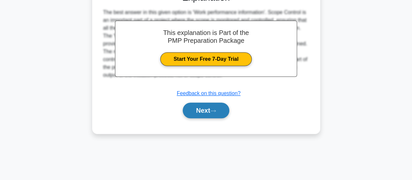
scroll to position [172, 0]
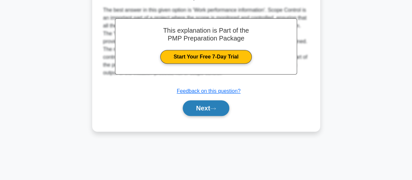
click at [221, 105] on button "Next" at bounding box center [206, 108] width 47 height 16
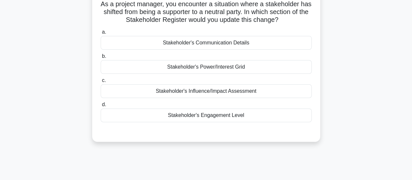
scroll to position [33, 0]
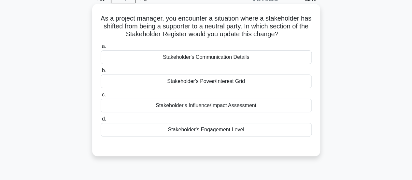
click at [216, 130] on div "Stakeholder's Engagement Level" at bounding box center [206, 130] width 211 height 14
click at [101, 121] on input "d. Stakeholder's Engagement Level" at bounding box center [101, 119] width 0 height 4
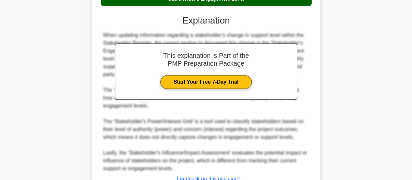
scroll to position [213, 0]
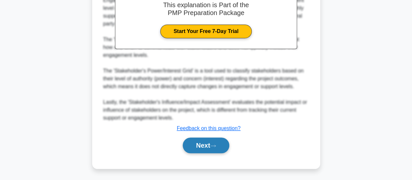
click at [216, 142] on button "Next" at bounding box center [206, 145] width 47 height 16
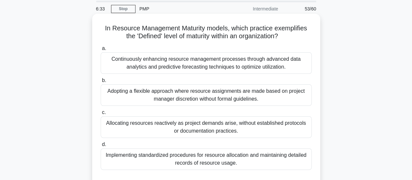
scroll to position [33, 0]
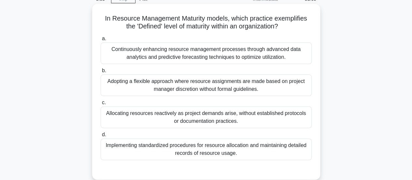
click at [220, 58] on div "Continuously enhancing resource management processes through advanced data anal…" at bounding box center [206, 53] width 211 height 22
click at [101, 41] on input "a. Continuously enhancing resource management processes through advanced data a…" at bounding box center [101, 39] width 0 height 4
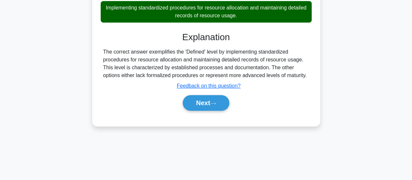
scroll to position [172, 0]
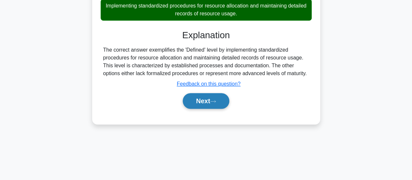
click at [214, 98] on button "Next" at bounding box center [206, 101] width 47 height 16
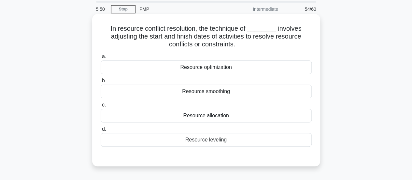
scroll to position [33, 0]
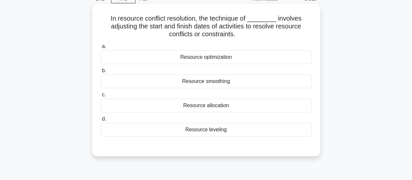
click at [221, 128] on div "Resource leveling" at bounding box center [206, 130] width 211 height 14
click at [101, 121] on input "d. Resource leveling" at bounding box center [101, 119] width 0 height 4
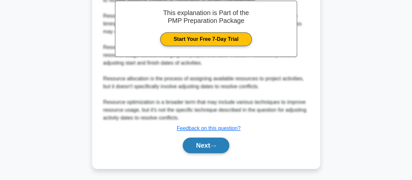
click at [218, 143] on button "Next" at bounding box center [206, 145] width 47 height 16
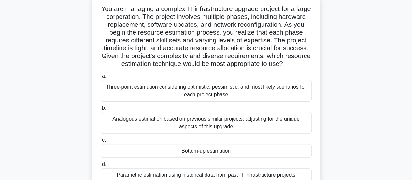
scroll to position [75, 0]
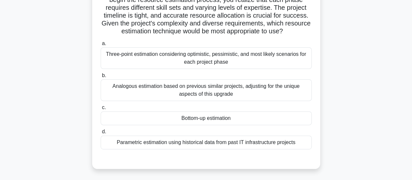
click at [190, 119] on div "Bottom-up estimation" at bounding box center [206, 118] width 211 height 14
click at [101, 110] on input "c. Bottom-up estimation" at bounding box center [101, 107] width 0 height 4
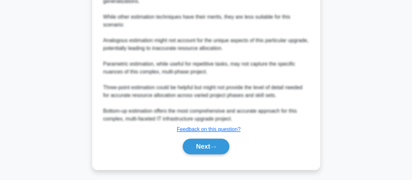
scroll to position [401, 0]
click at [207, 144] on button "Next" at bounding box center [206, 146] width 47 height 16
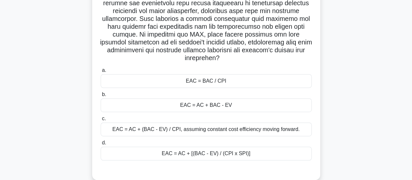
scroll to position [130, 0]
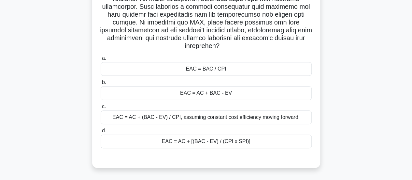
click at [215, 94] on div "EAC = AC + BAC - EV" at bounding box center [206, 93] width 211 height 14
click at [101, 84] on input "b. EAC = AC + BAC - EV" at bounding box center [101, 82] width 0 height 4
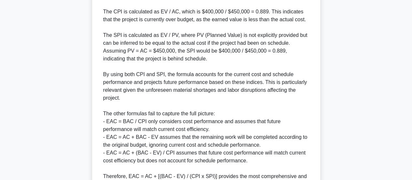
scroll to position [418, 0]
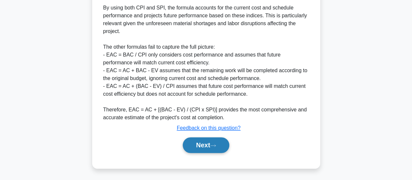
click at [191, 141] on button "Next" at bounding box center [206, 145] width 47 height 16
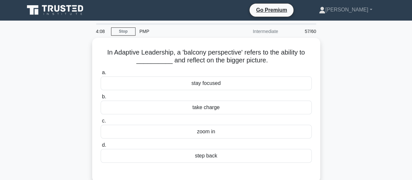
scroll to position [0, 0]
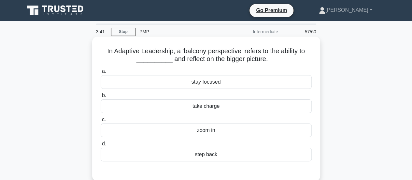
click at [211, 131] on div "zoom in" at bounding box center [206, 130] width 211 height 14
click at [101, 122] on input "c. zoom in" at bounding box center [101, 119] width 0 height 4
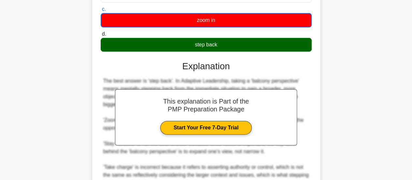
scroll to position [163, 0]
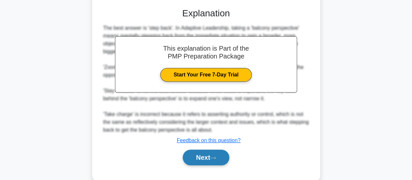
click at [205, 155] on button "Next" at bounding box center [206, 157] width 47 height 16
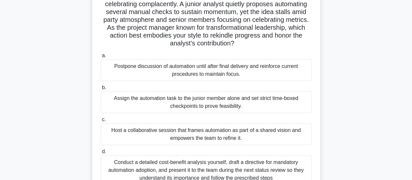
scroll to position [65, 0]
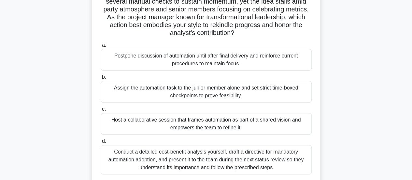
click at [208, 128] on div "Host a collaborative session that frames automation as part of a shared vision …" at bounding box center [206, 124] width 211 height 22
click at [101, 111] on input "c. Host a collaborative session that frames automation as part of a shared visi…" at bounding box center [101, 109] width 0 height 4
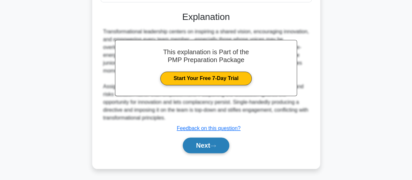
click at [206, 145] on button "Next" at bounding box center [206, 145] width 47 height 16
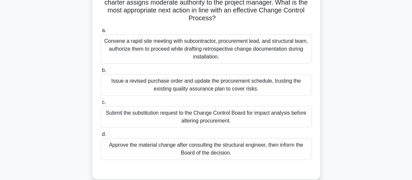
scroll to position [98, 0]
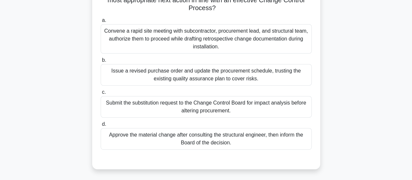
click at [191, 113] on div "Submit the substitution request to the Change Control Board for impact analysis…" at bounding box center [206, 107] width 211 height 22
click at [101, 94] on input "c. Submit the substitution request to the Change Control Board for impact analy…" at bounding box center [101, 92] width 0 height 4
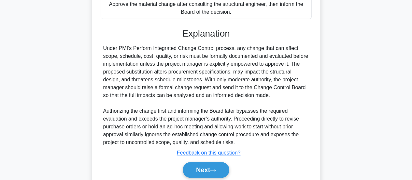
scroll to position [253, 0]
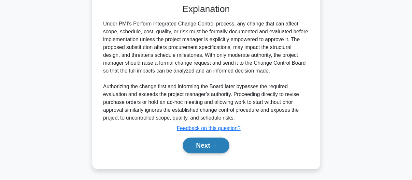
click at [204, 148] on button "Next" at bounding box center [206, 145] width 47 height 16
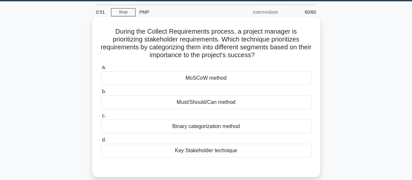
scroll to position [9, 0]
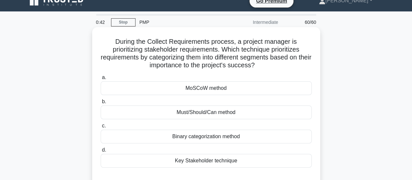
click at [198, 88] on div "MoSCoW method" at bounding box center [206, 88] width 211 height 14
click at [101, 80] on input "a. MoSCoW method" at bounding box center [101, 77] width 0 height 4
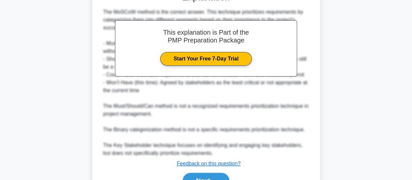
scroll to position [229, 0]
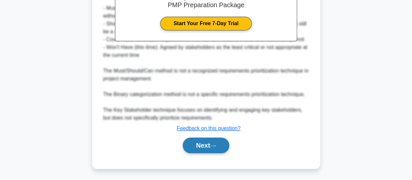
click at [209, 146] on button "Next" at bounding box center [206, 145] width 47 height 16
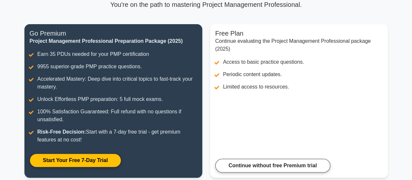
scroll to position [65, 0]
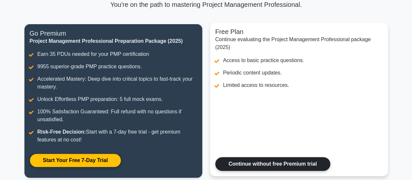
click at [315, 157] on link "Continue without free Premium trial" at bounding box center [272, 164] width 115 height 14
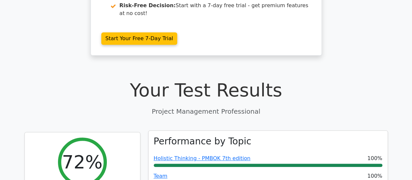
scroll to position [228, 0]
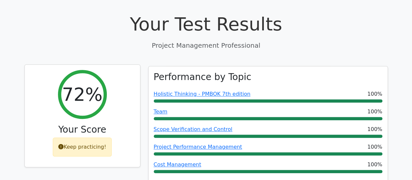
click at [66, 137] on div "Keep practicing!" at bounding box center [82, 146] width 59 height 19
click at [64, 144] on icon at bounding box center [60, 146] width 5 height 5
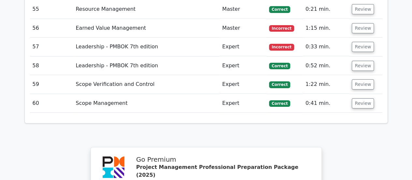
scroll to position [2141, 0]
